Goal: Understand process/instructions

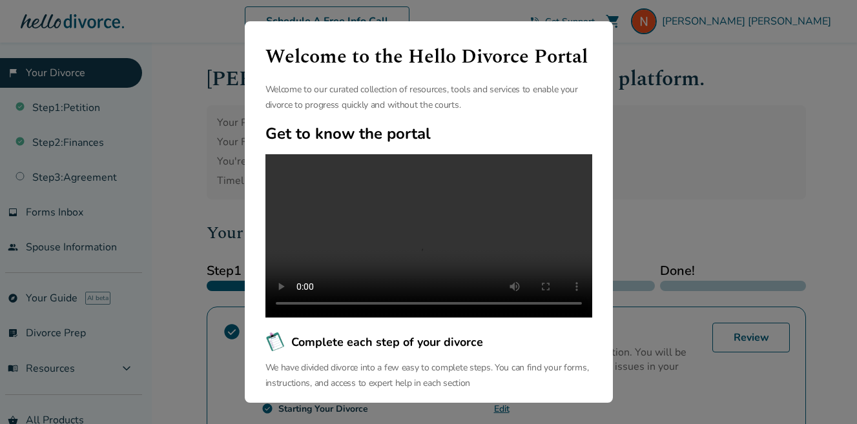
click at [639, 208] on div "Welcome to the Hello Divorce Portal Welcome to our curated collection of resour…" at bounding box center [428, 212] width 857 height 424
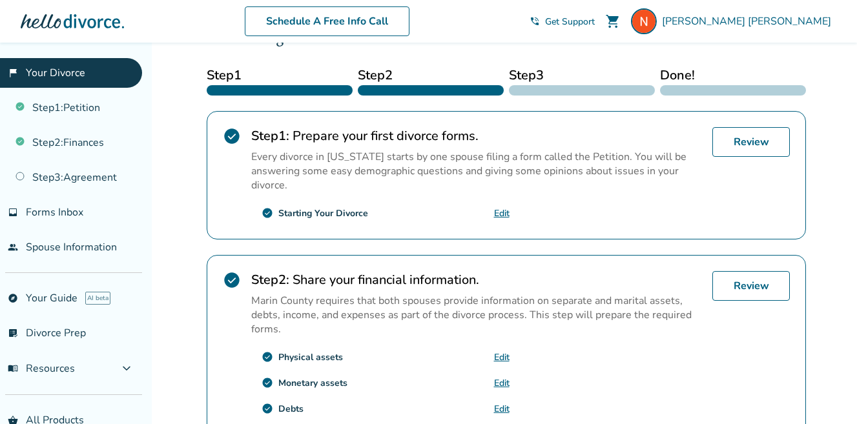
scroll to position [194, 0]
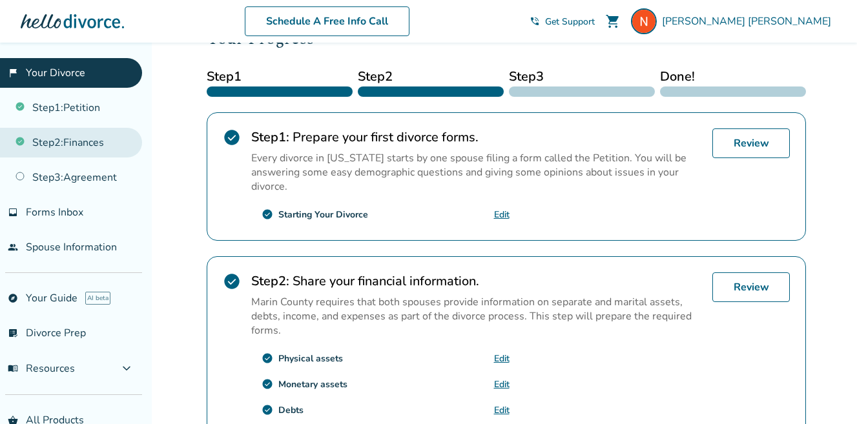
click at [83, 137] on link "Step 2 : Finances" at bounding box center [71, 143] width 142 height 30
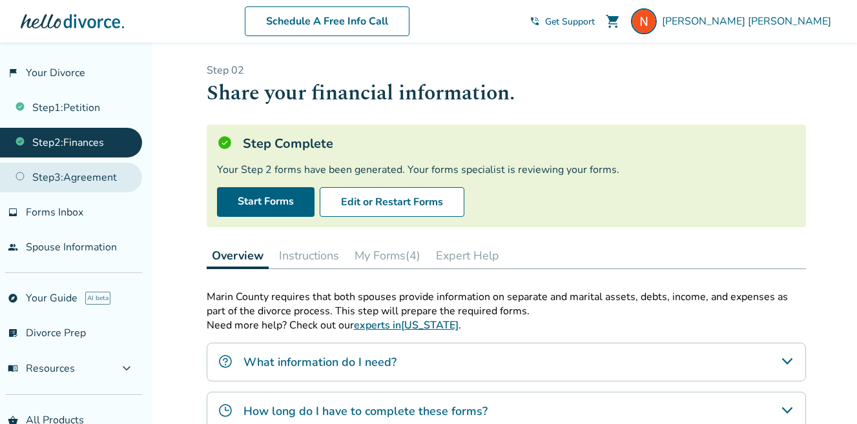
click at [121, 176] on link "Step 3 : Agreement" at bounding box center [71, 178] width 142 height 30
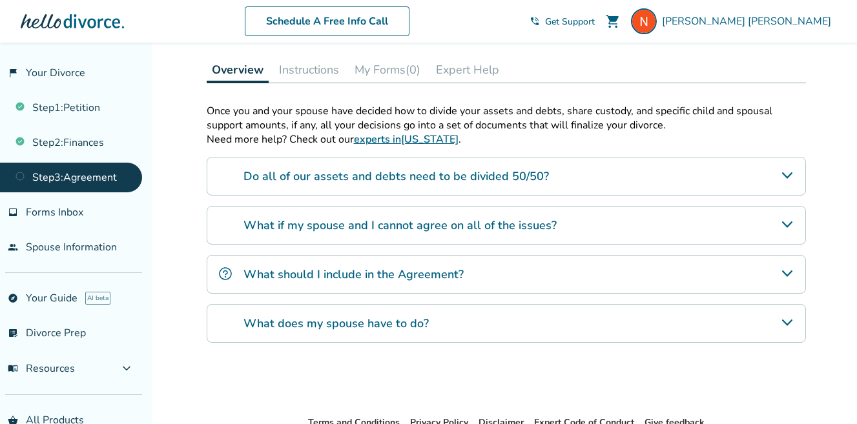
scroll to position [271, 0]
click at [416, 177] on h4 "Do all of our assets and debts need to be divided 50/50?" at bounding box center [395, 175] width 305 height 17
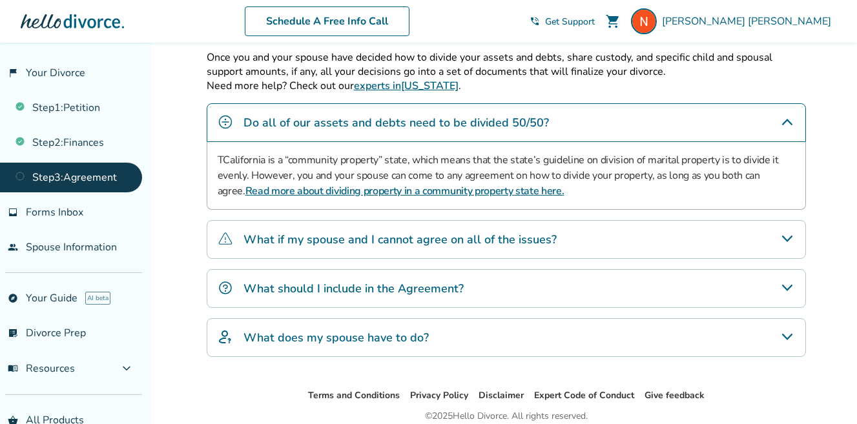
scroll to position [325, 0]
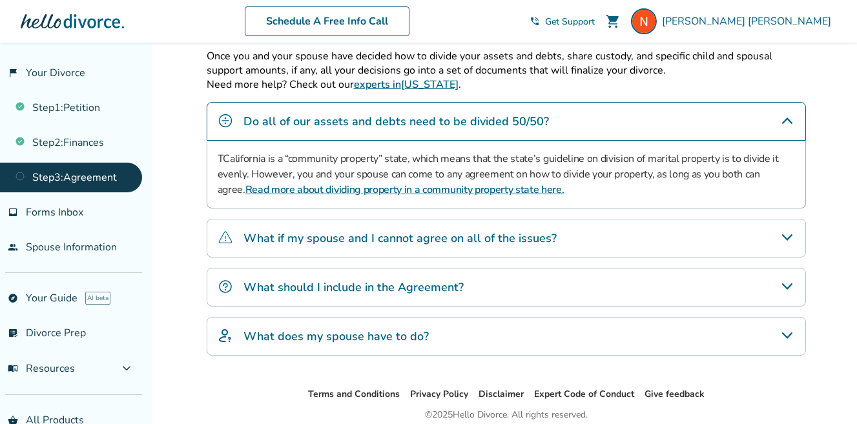
click at [447, 232] on h4 "What if my spouse and I cannot agree on all of the issues?" at bounding box center [399, 238] width 313 height 17
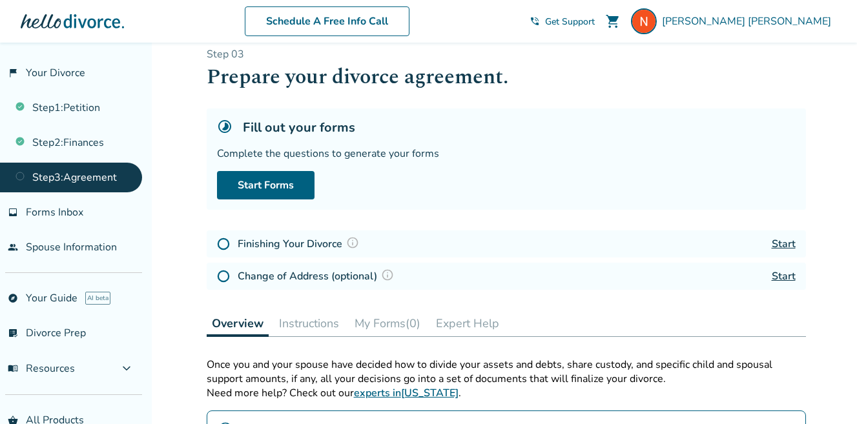
scroll to position [0, 0]
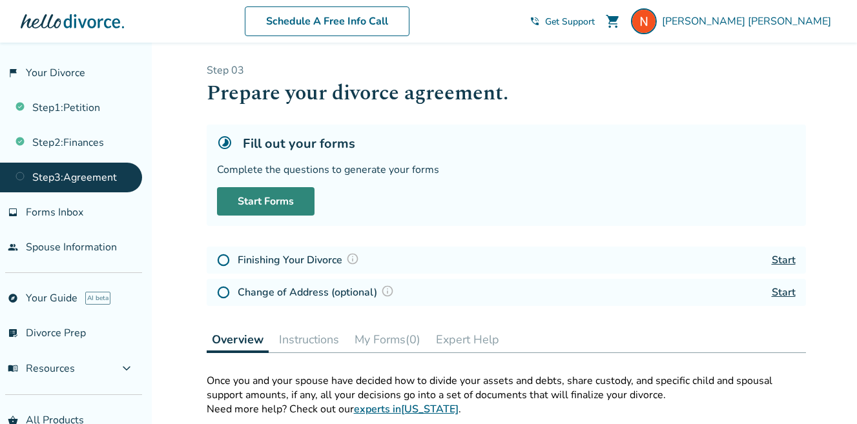
click at [260, 209] on link "Start Forms" at bounding box center [265, 201] width 97 height 28
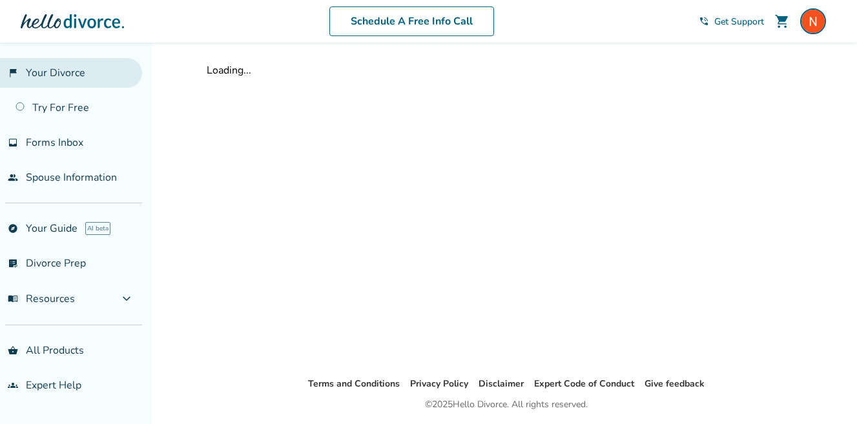
click at [48, 70] on link "flag_2 Your Divorce" at bounding box center [71, 73] width 142 height 30
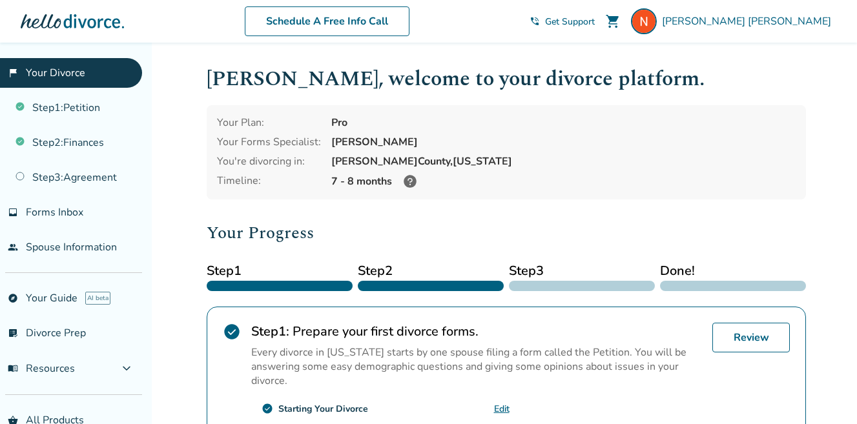
click at [407, 179] on icon at bounding box center [410, 181] width 13 height 13
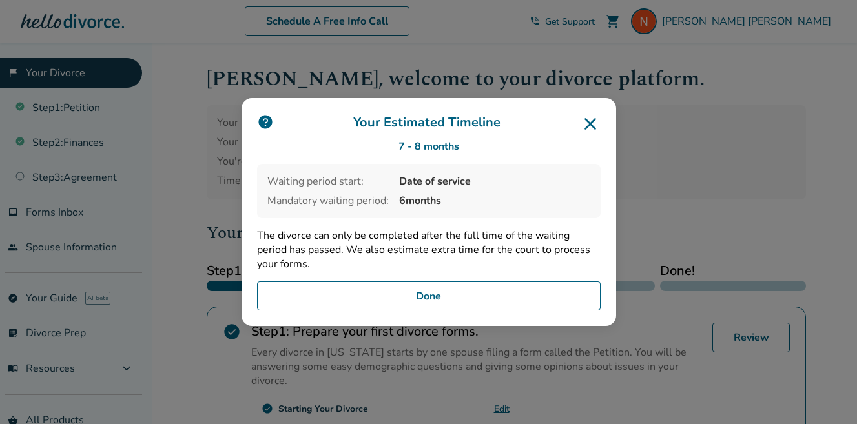
click at [606, 123] on div "Your Estimated Timeline 7 - 8 months Waiting period start: Date of service Mand…" at bounding box center [428, 212] width 374 height 229
click at [591, 123] on icon at bounding box center [590, 124] width 21 height 21
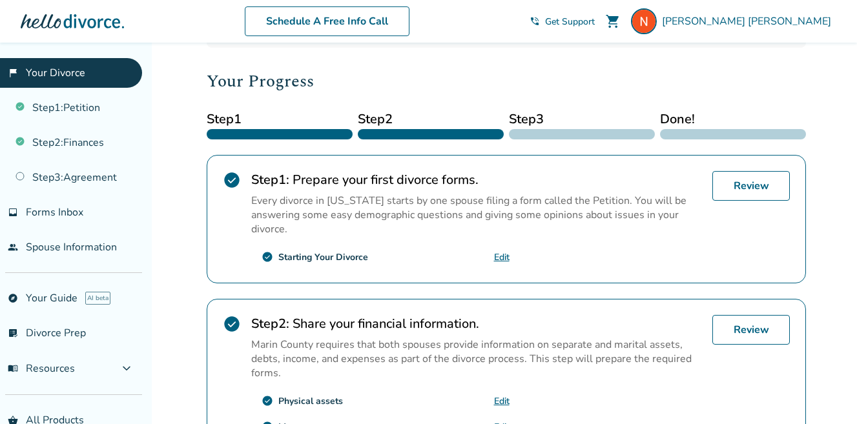
scroll to position [176, 0]
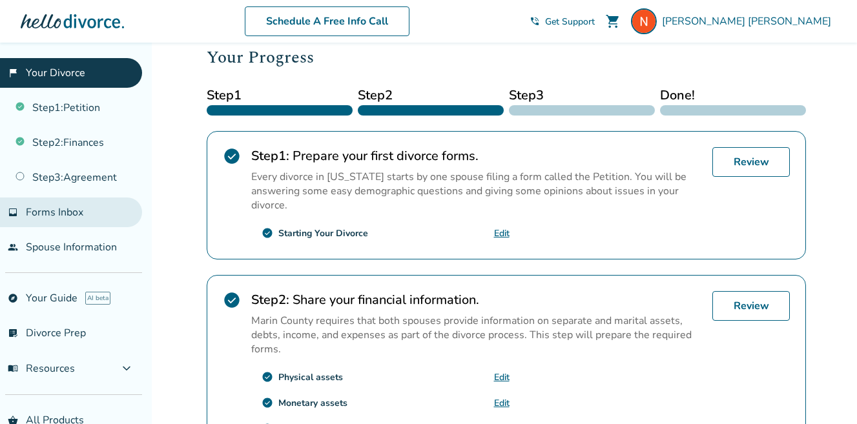
click at [80, 214] on span "Forms Inbox" at bounding box center [54, 212] width 57 height 14
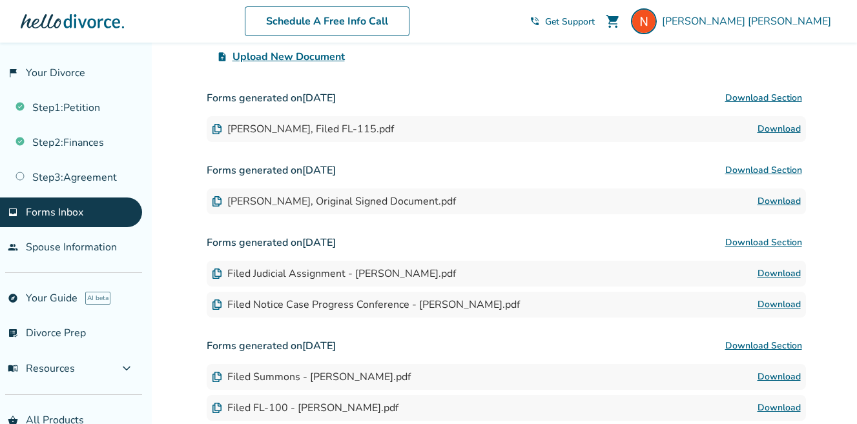
click at [306, 125] on div "[PERSON_NAME], Filed FL-115.pdf" at bounding box center [303, 129] width 182 height 14
click at [782, 127] on link "Download" at bounding box center [778, 128] width 43 height 15
